Goal: Task Accomplishment & Management: Use online tool/utility

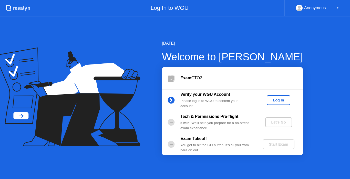
click at [273, 99] on div "Log In" at bounding box center [278, 100] width 19 height 4
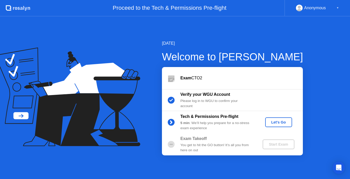
click at [273, 123] on div "Let's Go" at bounding box center [278, 122] width 23 height 4
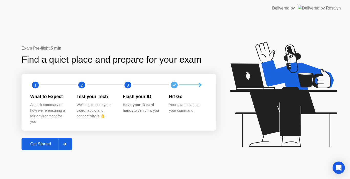
click at [47, 143] on div "Get Started" at bounding box center [40, 143] width 35 height 5
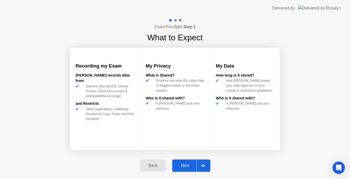
click at [186, 165] on div "Next" at bounding box center [185, 165] width 23 height 5
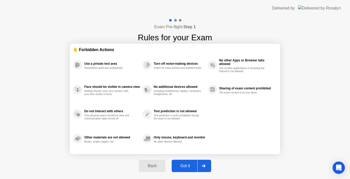
click at [186, 165] on div "Got it" at bounding box center [185, 165] width 24 height 5
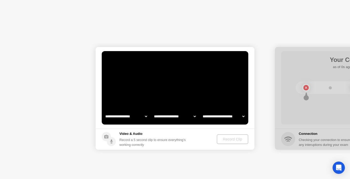
select select "**********"
select select "*******"
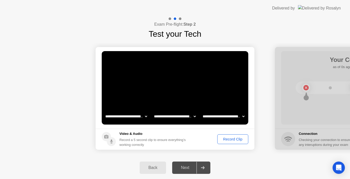
click at [137, 142] on div "Record a 5 second clip to ensure everything’s working correctly" at bounding box center [153, 142] width 68 height 10
click at [221, 141] on div "Record Clip" at bounding box center [232, 139] width 27 height 4
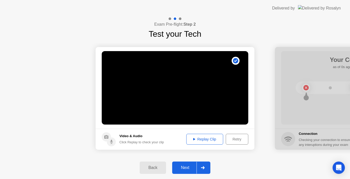
click at [205, 139] on div "Replay Clip" at bounding box center [204, 139] width 33 height 4
click at [186, 165] on div "Next" at bounding box center [185, 167] width 23 height 5
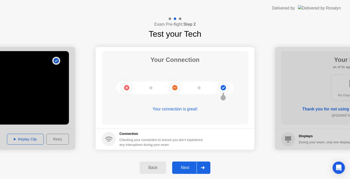
click at [186, 165] on div "Next" at bounding box center [185, 167] width 23 height 5
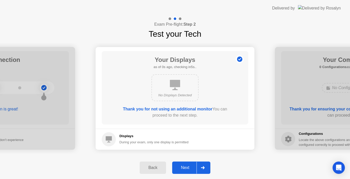
click at [186, 165] on div "Next" at bounding box center [185, 167] width 23 height 5
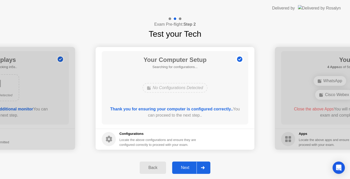
click at [186, 165] on div "Next" at bounding box center [185, 167] width 23 height 5
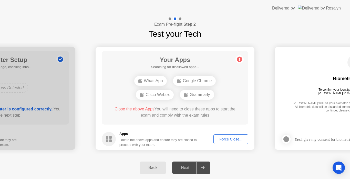
click at [225, 140] on div "Force Close..." at bounding box center [230, 139] width 31 height 4
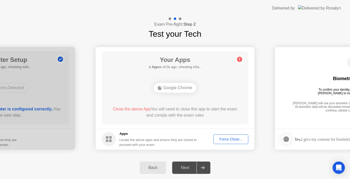
click at [229, 141] on div "Force Close..." at bounding box center [230, 139] width 31 height 4
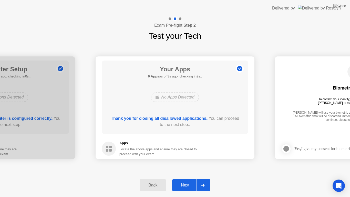
click at [187, 178] on div "Next" at bounding box center [185, 185] width 23 height 5
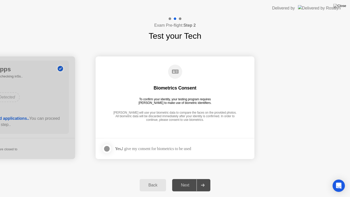
click at [108, 147] on div at bounding box center [107, 148] width 6 height 6
click at [179, 178] on div "Next" at bounding box center [185, 185] width 23 height 5
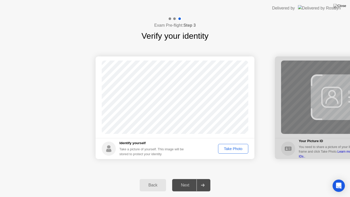
click at [235, 150] on div "Take Photo" at bounding box center [233, 148] width 27 height 4
click at [190, 178] on div "Next" at bounding box center [185, 185] width 23 height 5
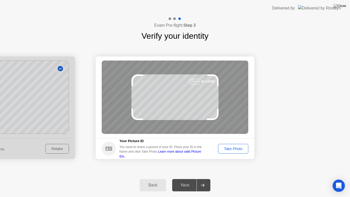
click at [237, 150] on div "Take Photo" at bounding box center [233, 148] width 27 height 4
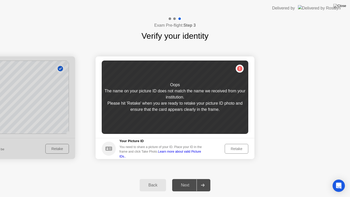
click at [236, 151] on button "Retake" at bounding box center [237, 149] width 24 height 10
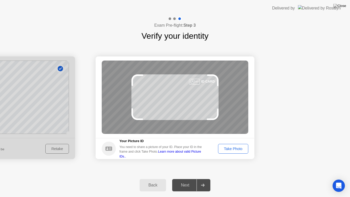
click at [236, 151] on button "Take Photo" at bounding box center [233, 149] width 30 height 10
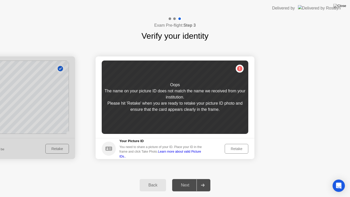
click at [236, 151] on button "Retake" at bounding box center [237, 149] width 24 height 10
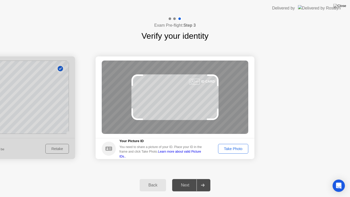
click at [236, 151] on button "Take Photo" at bounding box center [233, 149] width 30 height 10
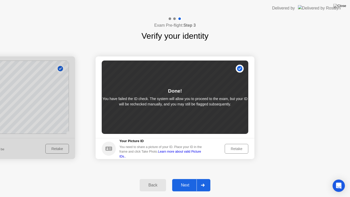
click at [184, 178] on div "Next" at bounding box center [185, 185] width 23 height 5
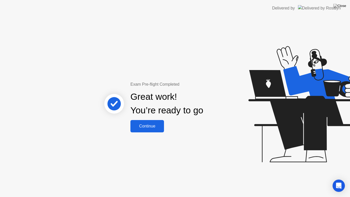
click at [152, 125] on div "Continue" at bounding box center [147, 126] width 30 height 5
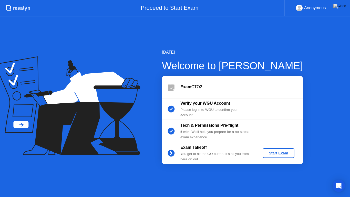
click at [282, 149] on button "Start Exam" at bounding box center [279, 153] width 32 height 10
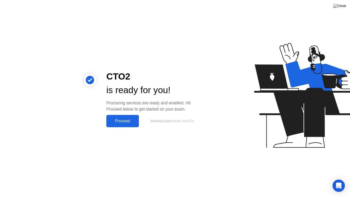
click at [124, 121] on div "Proceed" at bounding box center [122, 121] width 29 height 5
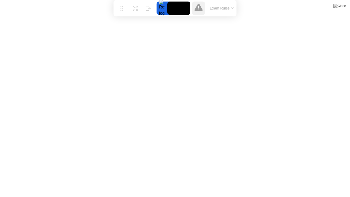
click at [229, 9] on button "Exam Rules" at bounding box center [221, 8] width 27 height 5
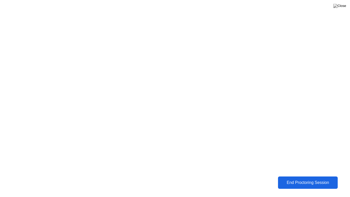
click at [299, 178] on div "End Proctoring Session" at bounding box center [307, 182] width 57 height 5
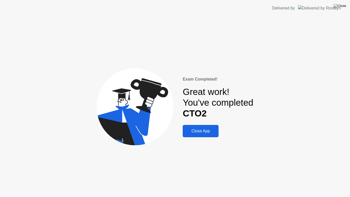
click at [196, 136] on button "Close App" at bounding box center [201, 131] width 36 height 12
